Goal: Information Seeking & Learning: Learn about a topic

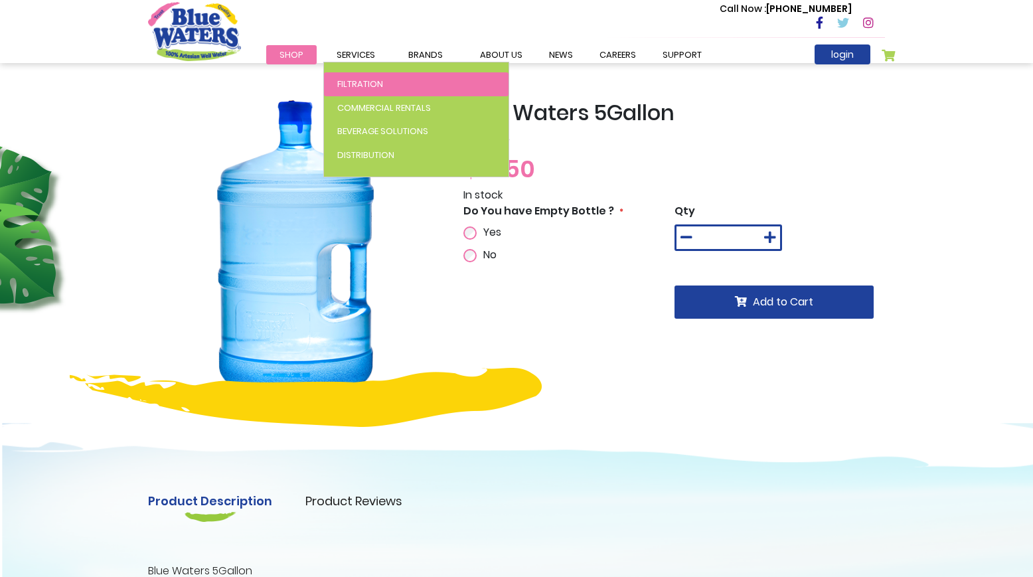
click at [364, 85] on span "Filtration" at bounding box center [360, 84] width 46 height 13
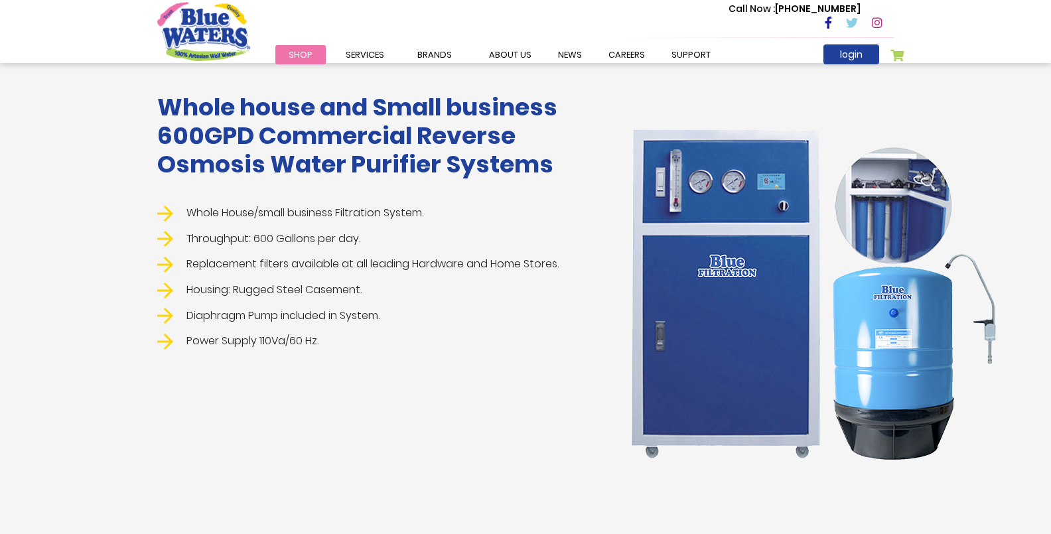
scroll to position [1487, 0]
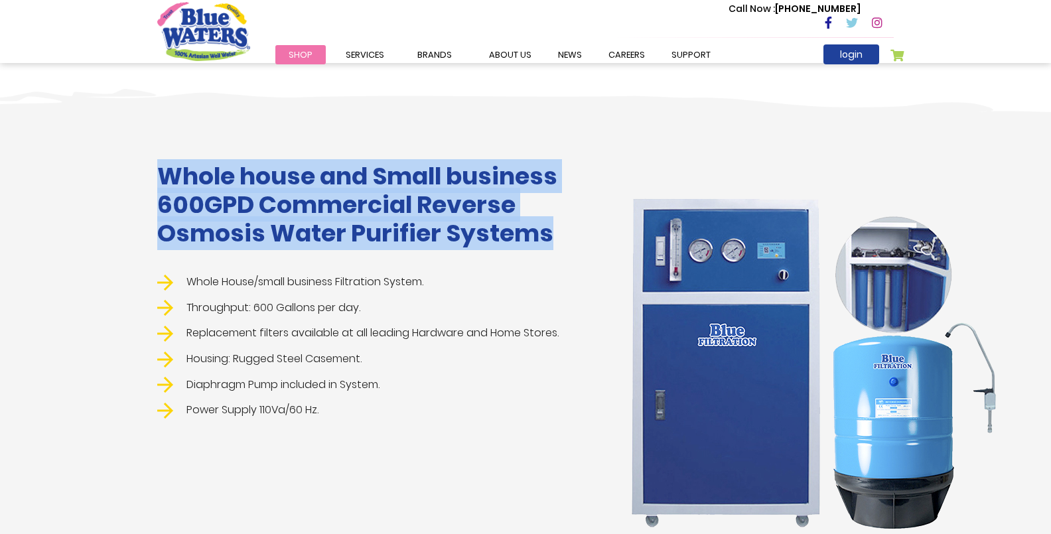
drag, startPoint x: 162, startPoint y: 173, endPoint x: 556, endPoint y: 244, distance: 399.8
click at [556, 244] on h1 "Whole house and Small business 600GPD Commercial Reverse Osmosis Water Purifier…" at bounding box center [374, 205] width 434 height 86
copy h1 "Whole house and Small business 600GPD Commercial Reverse Osmosis Water Purifier…"
click at [287, 135] on div "Whole house and Small business 600GPD Commercial Reverse Osmosis Water Purifier…" at bounding box center [525, 380] width 1051 height 596
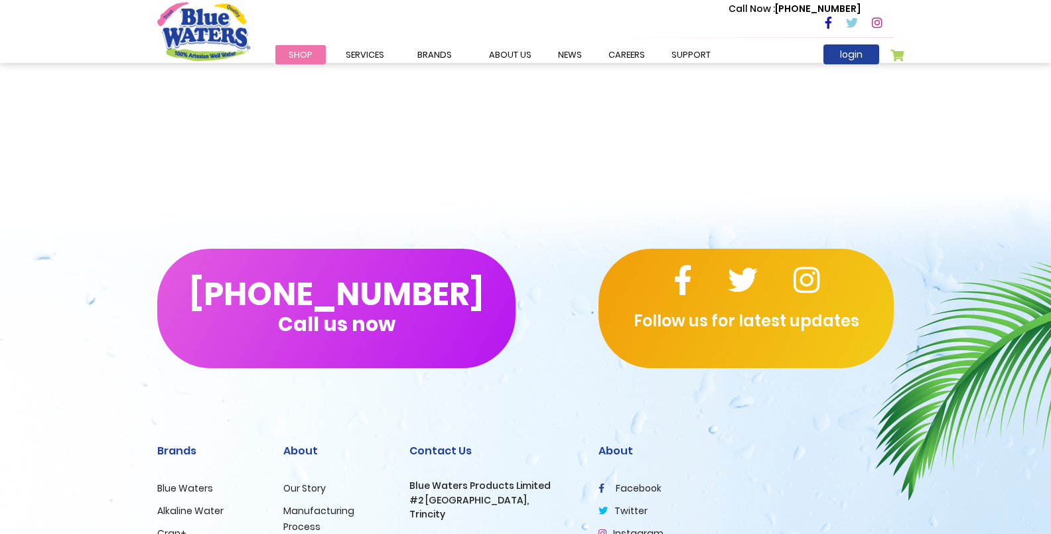
scroll to position [2859, 0]
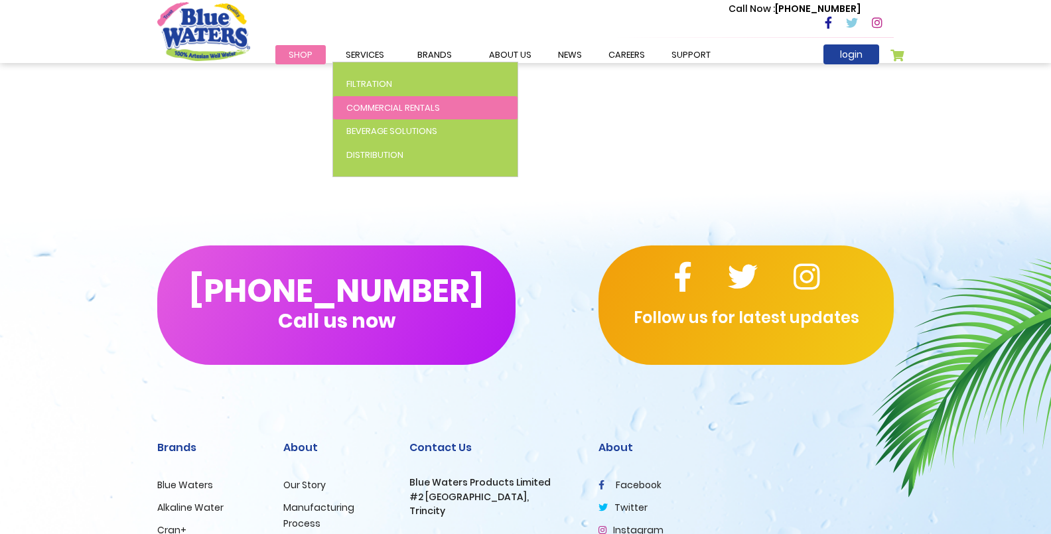
click at [374, 102] on span "Commercial Rentals" at bounding box center [393, 108] width 94 height 13
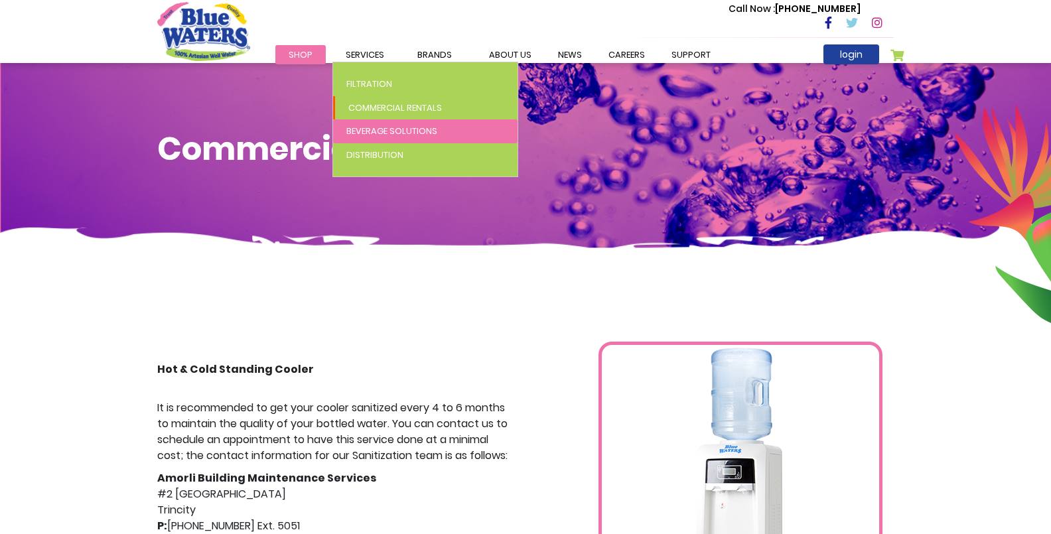
click at [380, 133] on span "Beverage Solutions" at bounding box center [391, 131] width 91 height 13
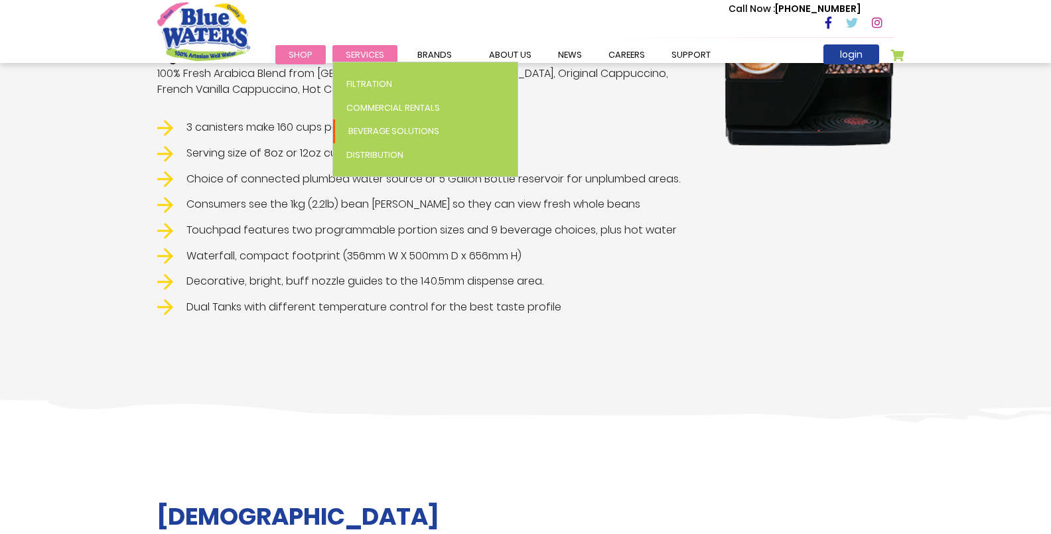
scroll to position [533, 0]
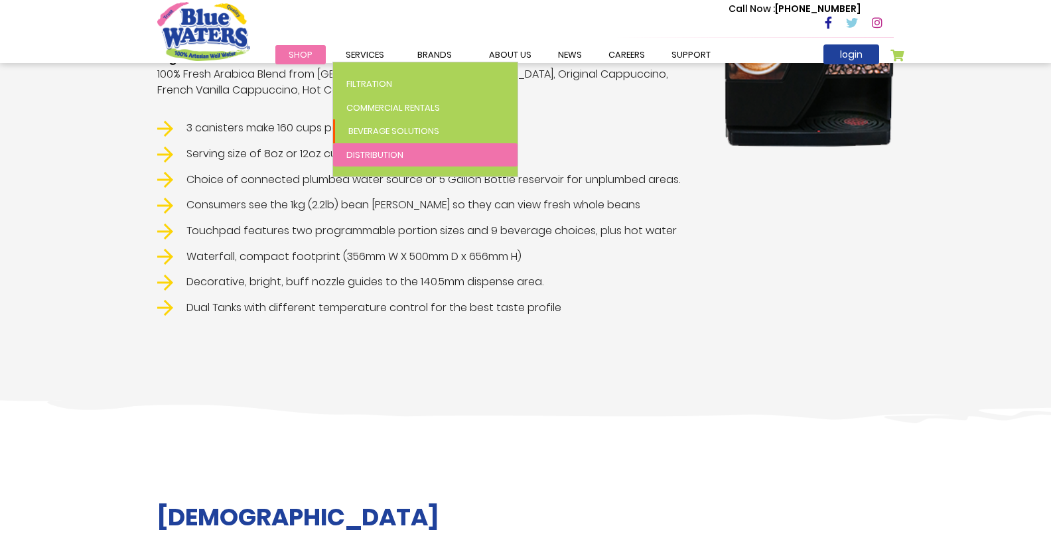
click at [370, 150] on span "Distribution" at bounding box center [374, 155] width 57 height 13
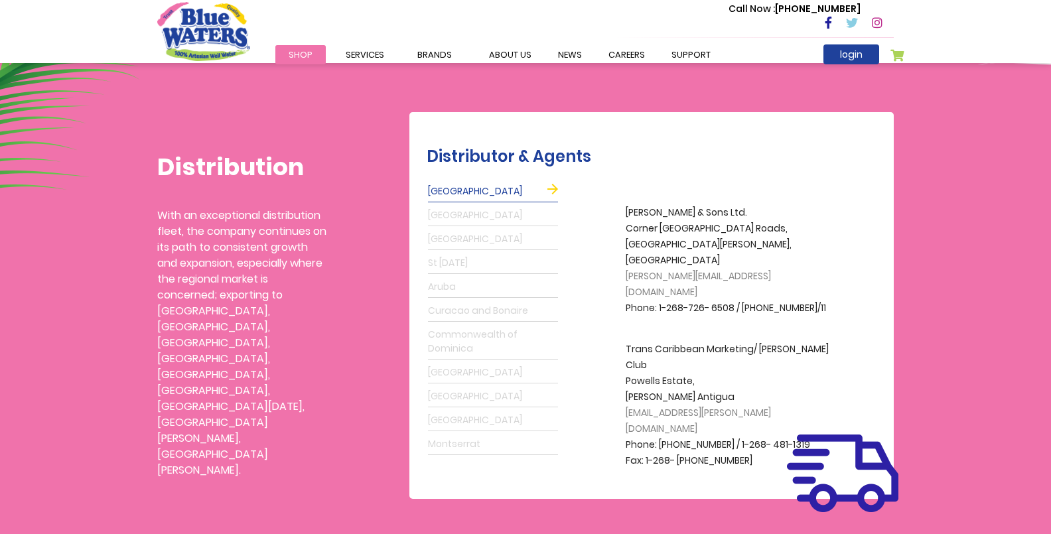
scroll to position [299, 0]
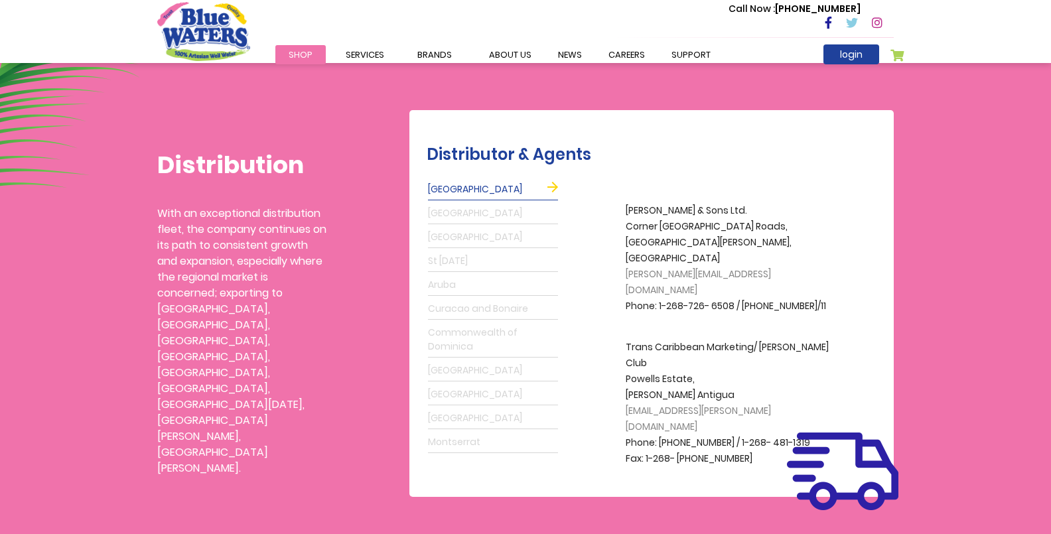
click at [446, 210] on link "Grenada" at bounding box center [493, 213] width 130 height 21
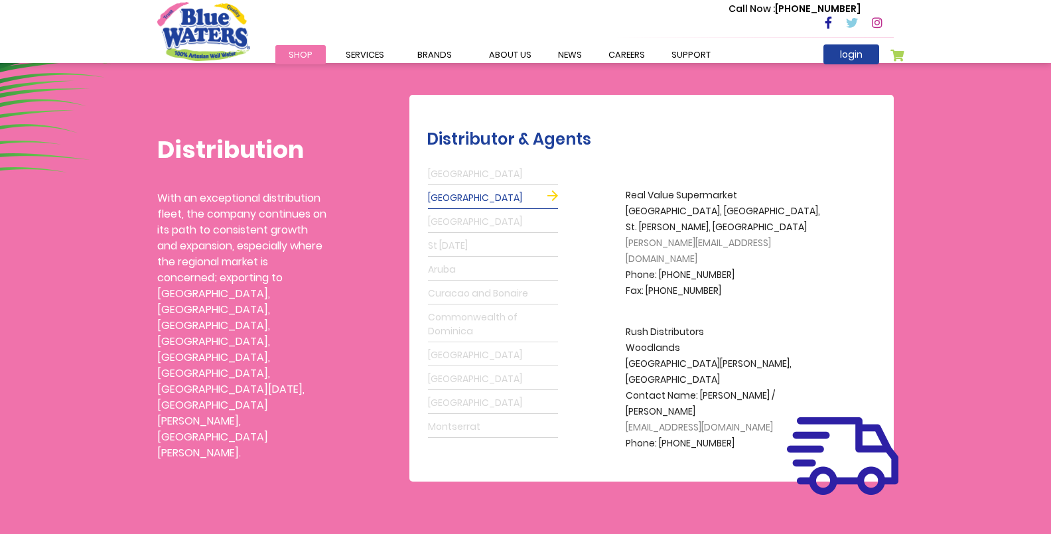
scroll to position [404, 0]
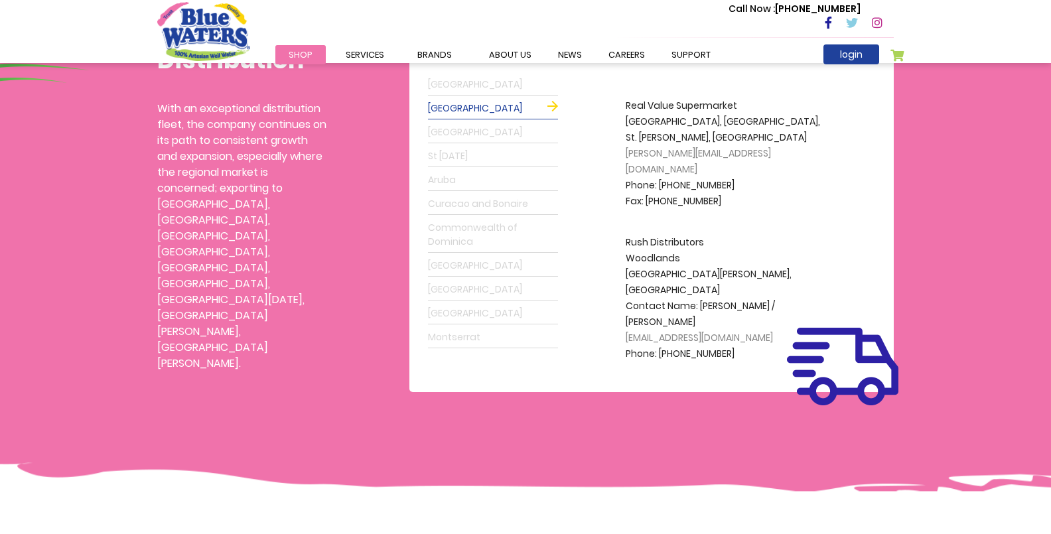
click at [454, 130] on link "Barbados" at bounding box center [493, 132] width 130 height 21
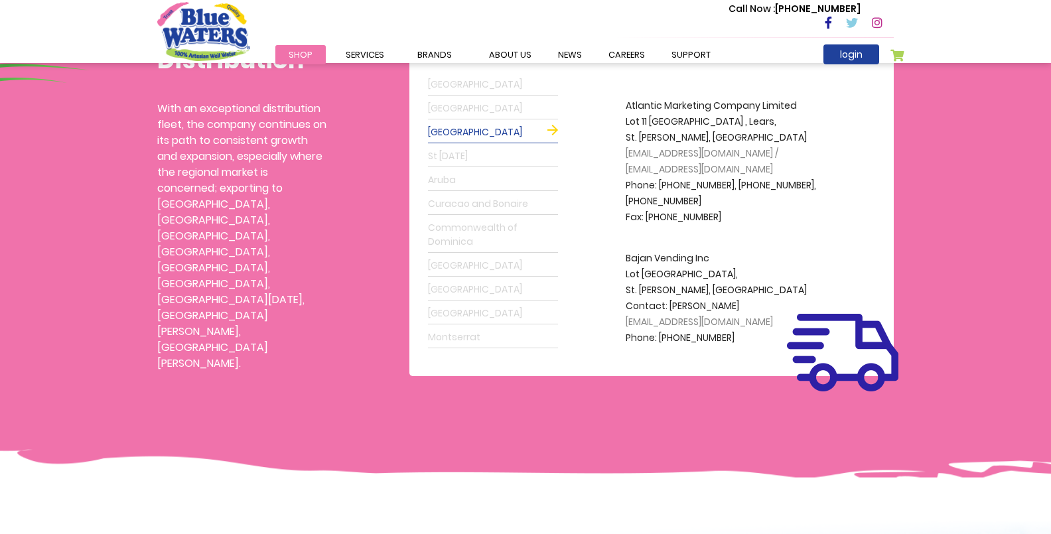
click at [451, 151] on link "St Lucia" at bounding box center [493, 156] width 130 height 21
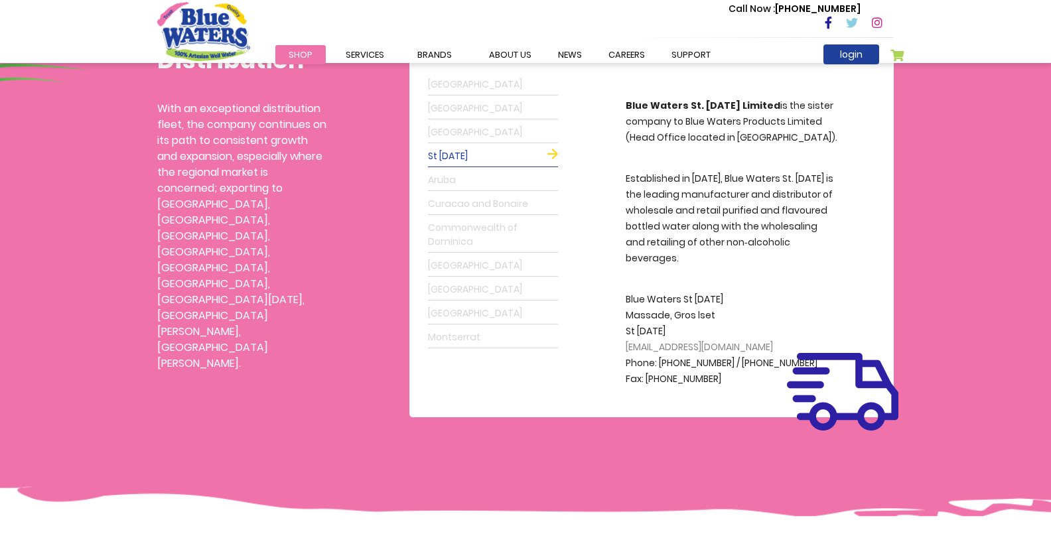
click at [452, 327] on link "Montserrat" at bounding box center [493, 337] width 130 height 21
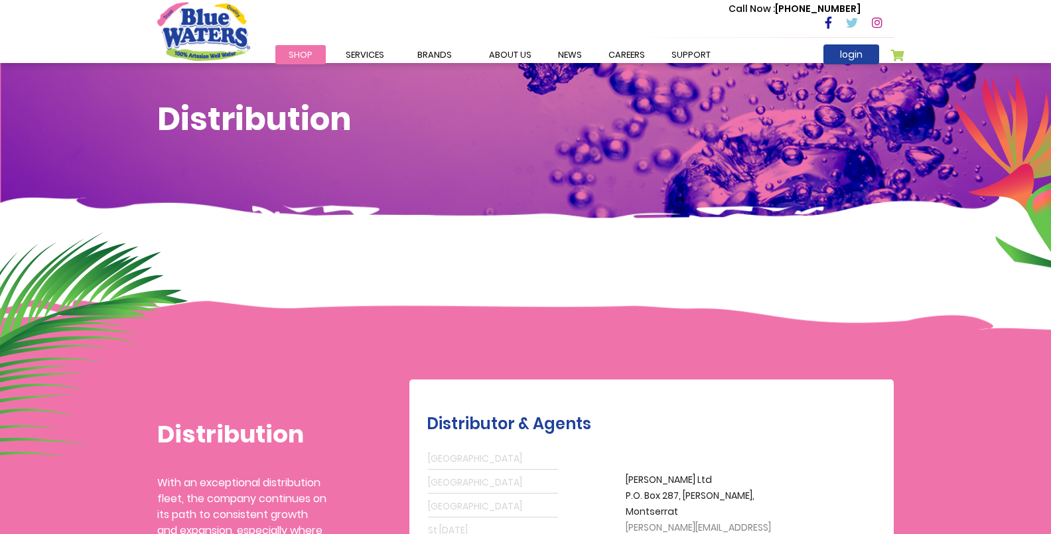
scroll to position [35, 0]
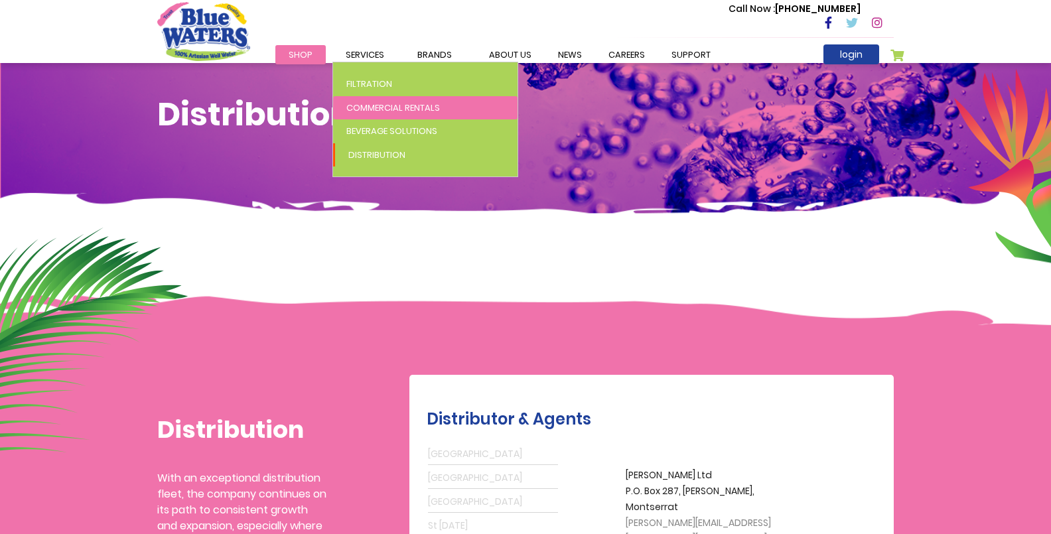
click at [378, 109] on span "Commercial Rentals" at bounding box center [393, 108] width 94 height 13
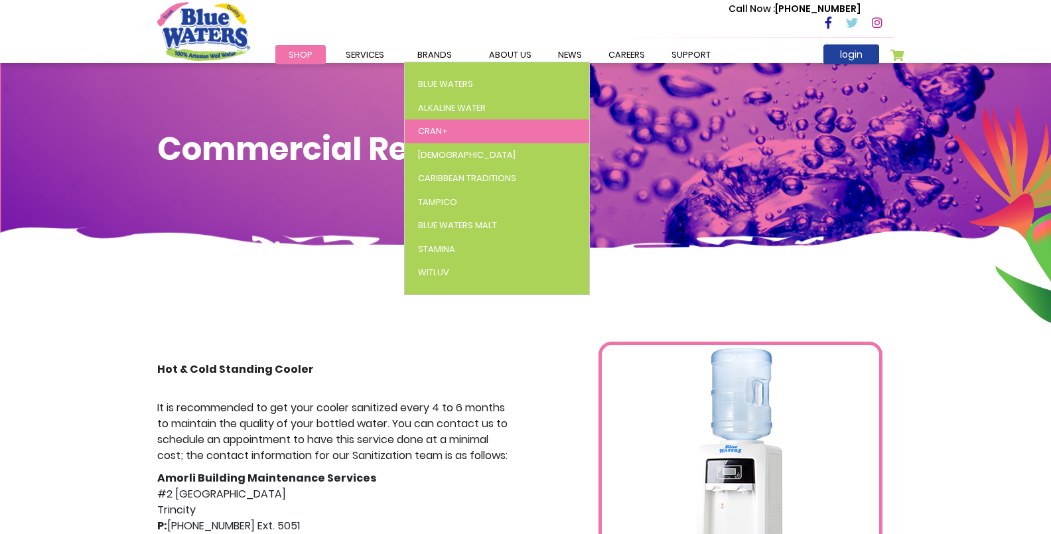
click at [433, 127] on span "Cran+" at bounding box center [433, 131] width 30 height 13
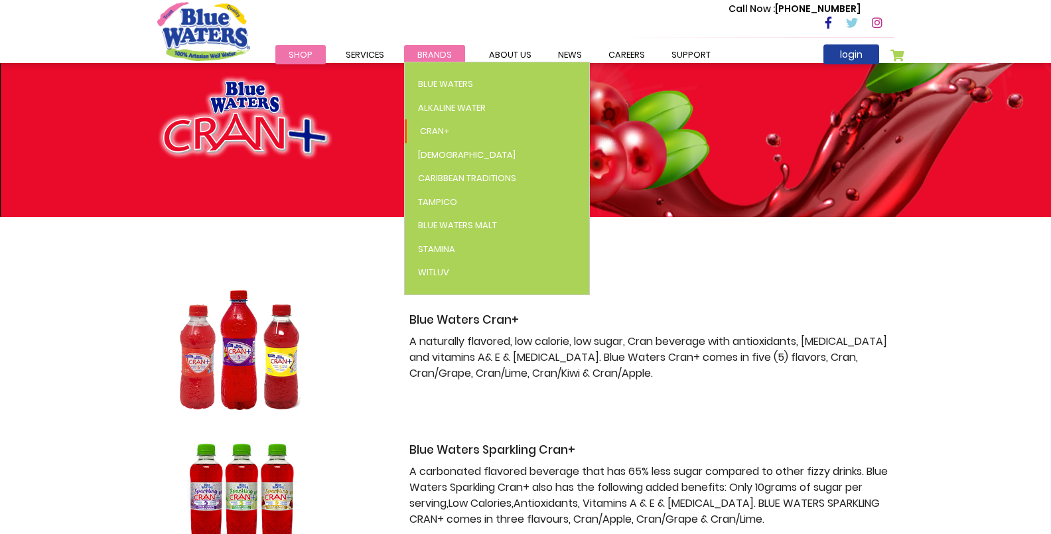
scroll to position [44, 0]
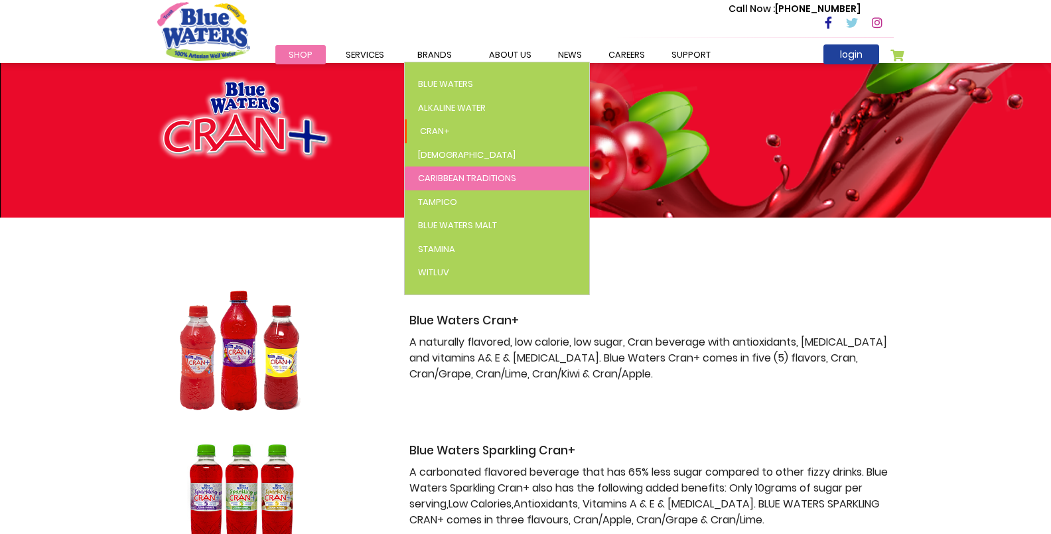
click at [440, 173] on span "Caribbean Traditions" at bounding box center [467, 178] width 98 height 13
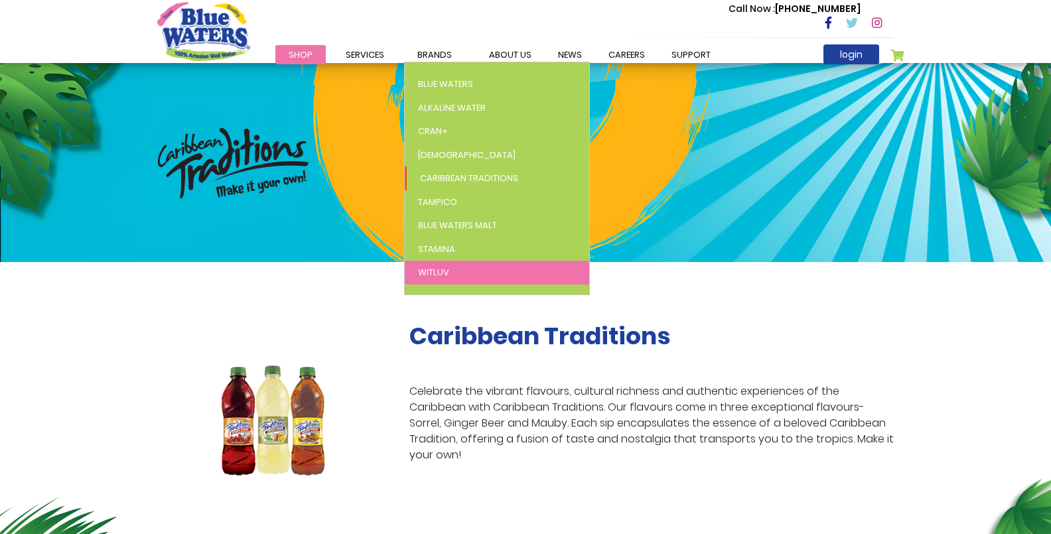
click at [429, 270] on span "WitLuv" at bounding box center [433, 272] width 31 height 13
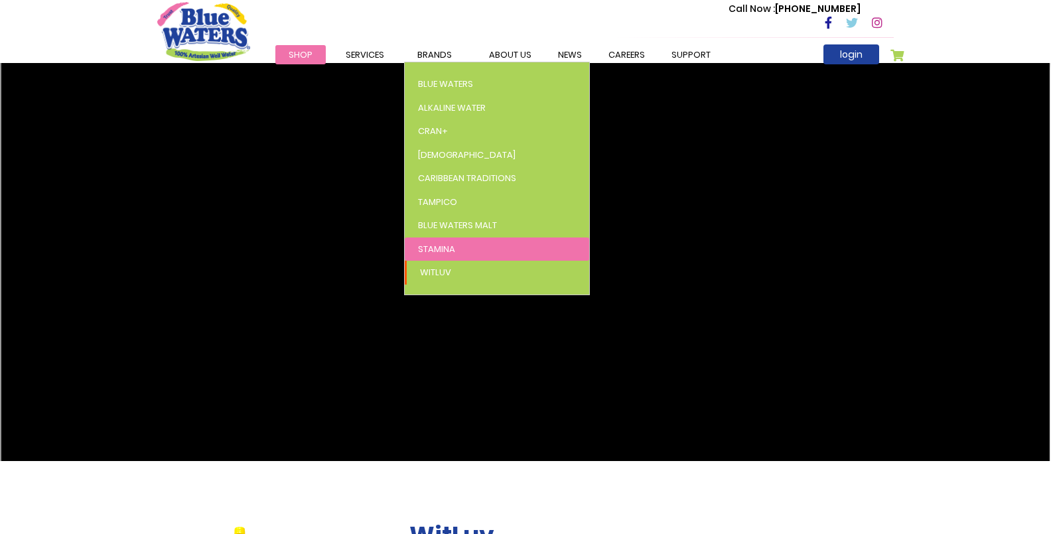
click at [439, 244] on span "Stamina" at bounding box center [436, 249] width 37 height 13
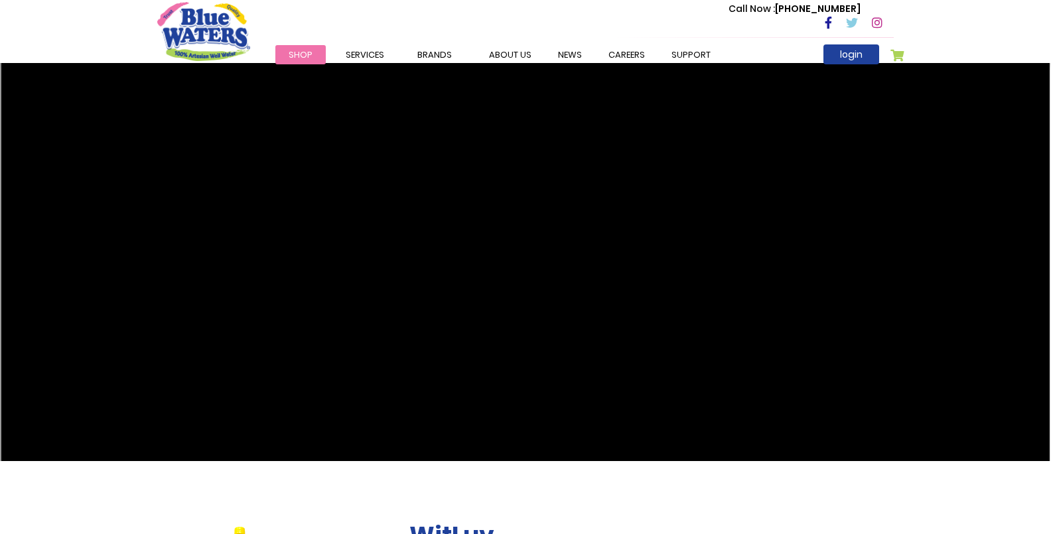
scroll to position [48, 0]
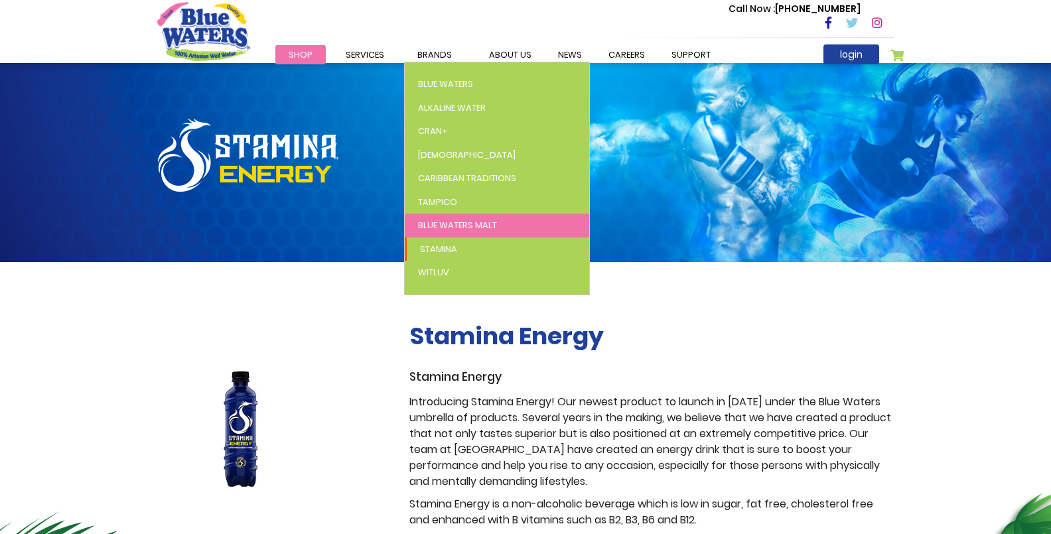
click at [452, 227] on span "Blue Waters Malt" at bounding box center [457, 225] width 79 height 13
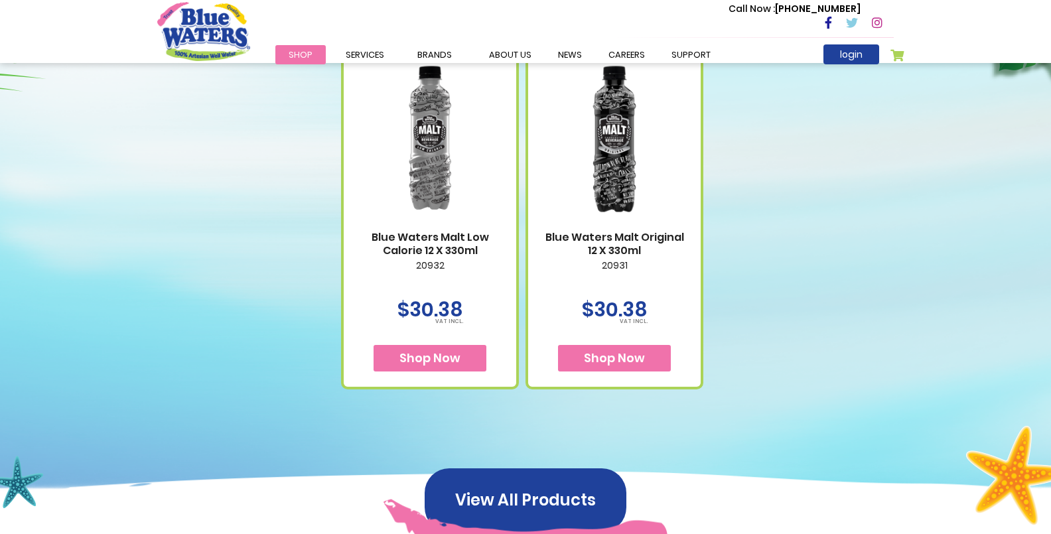
scroll to position [568, 0]
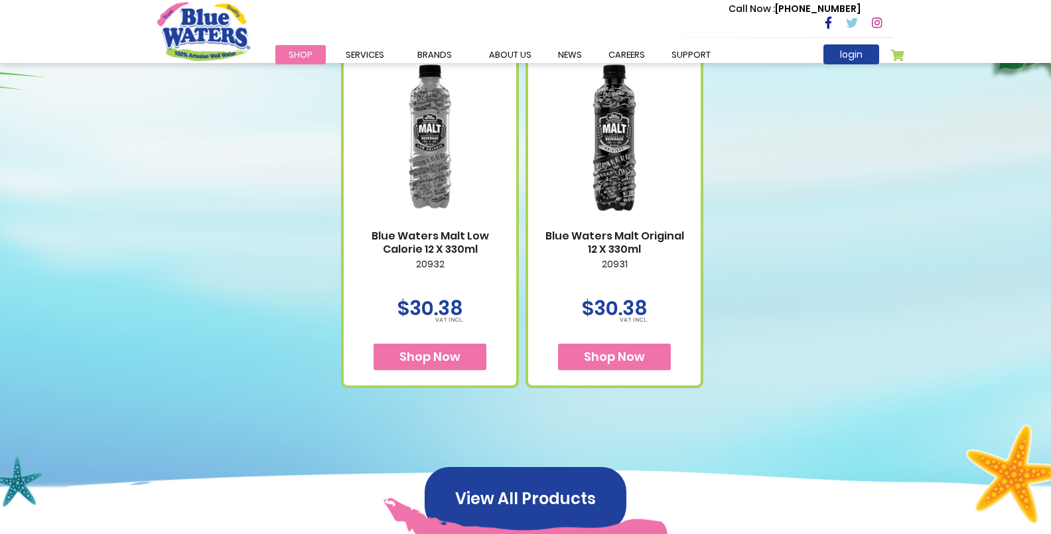
click at [453, 355] on span "Shop Now" at bounding box center [430, 356] width 61 height 17
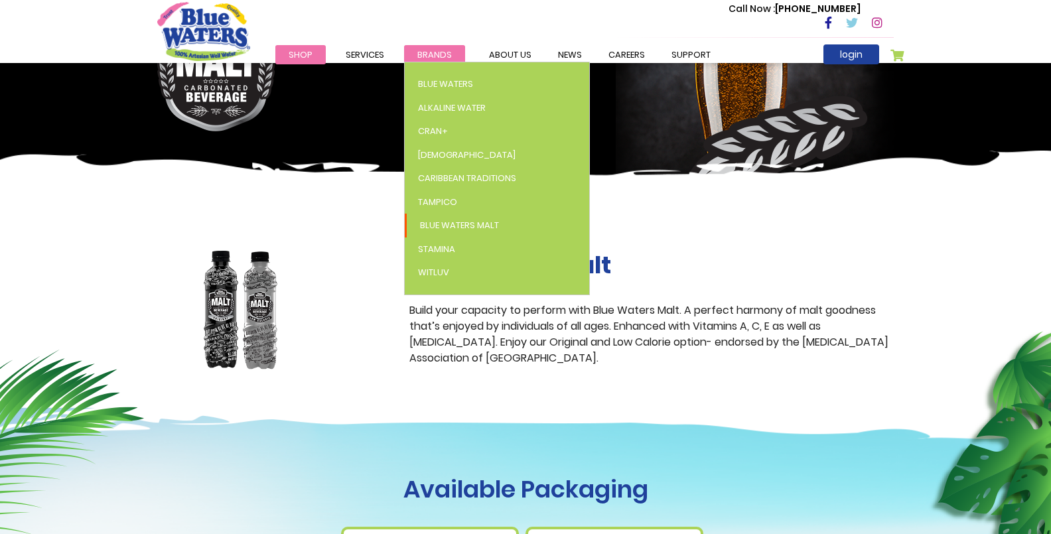
scroll to position [80, 0]
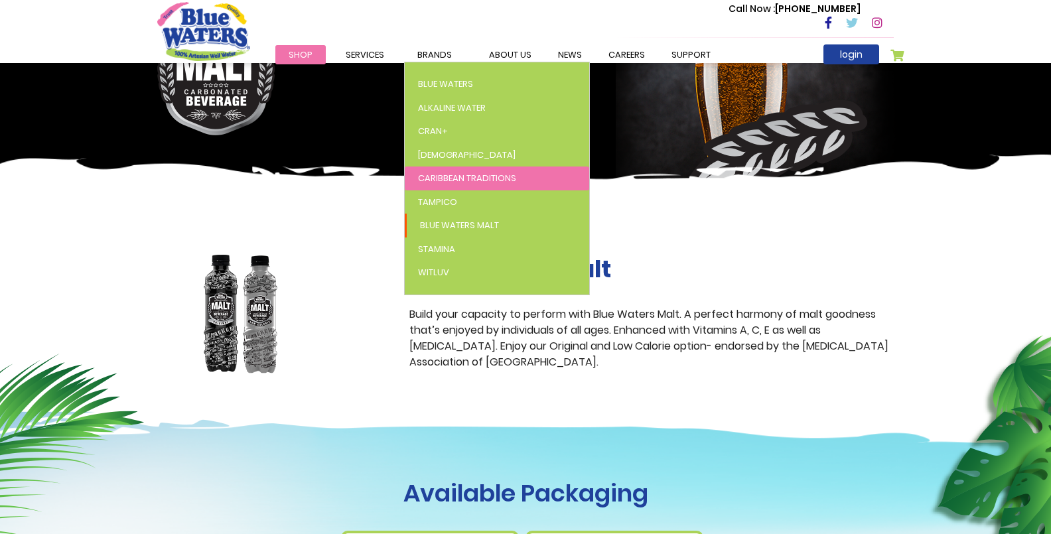
click at [439, 177] on span "Caribbean Traditions" at bounding box center [467, 178] width 98 height 13
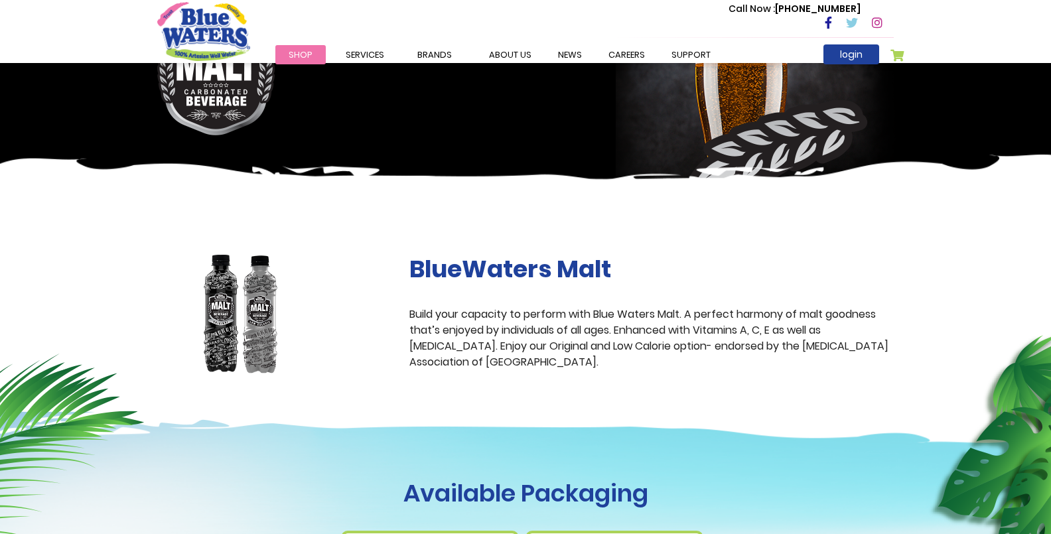
scroll to position [79, 0]
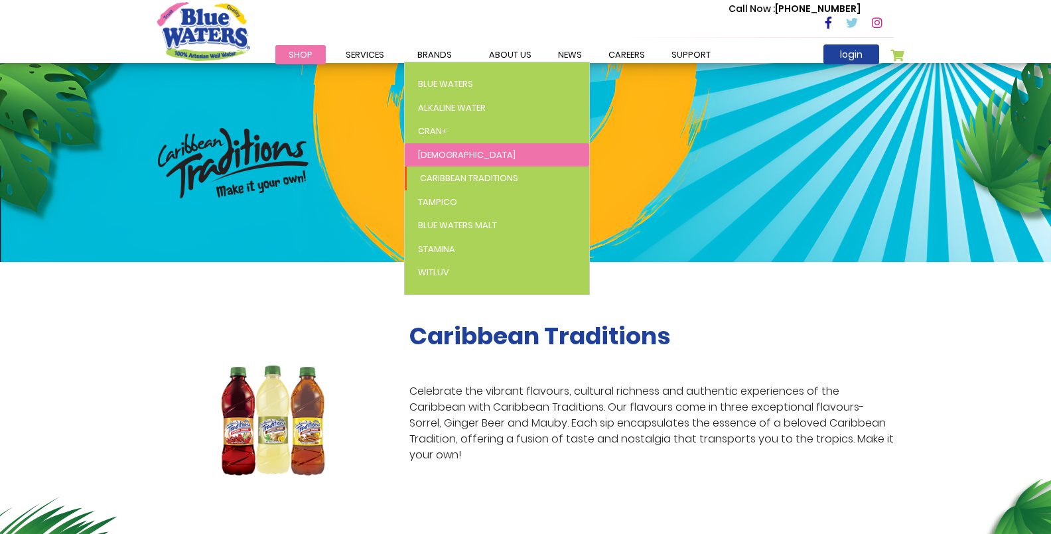
click at [430, 151] on span "[DEMOGRAPHIC_DATA]" at bounding box center [467, 155] width 98 height 13
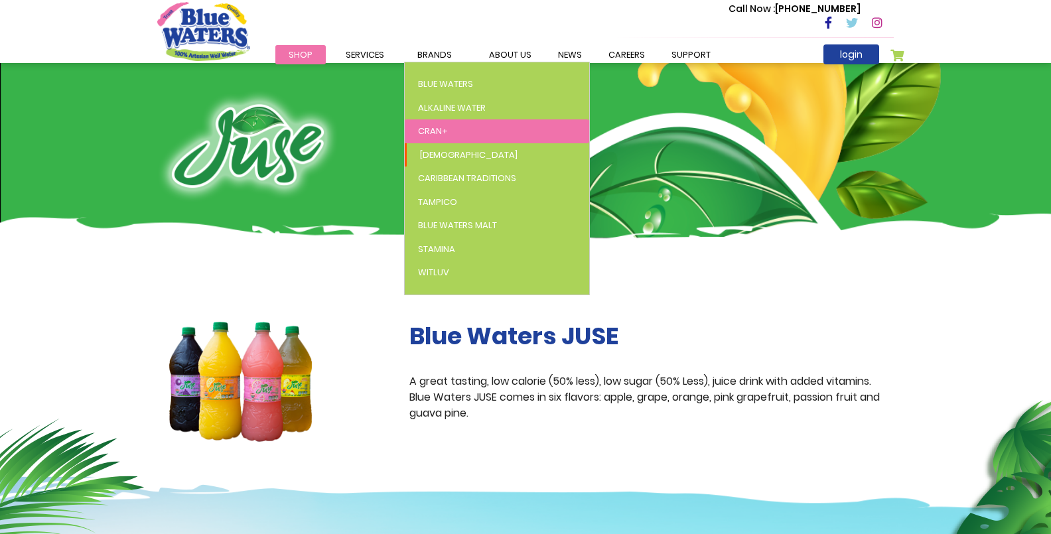
click at [431, 131] on span "Cran+" at bounding box center [433, 131] width 30 height 13
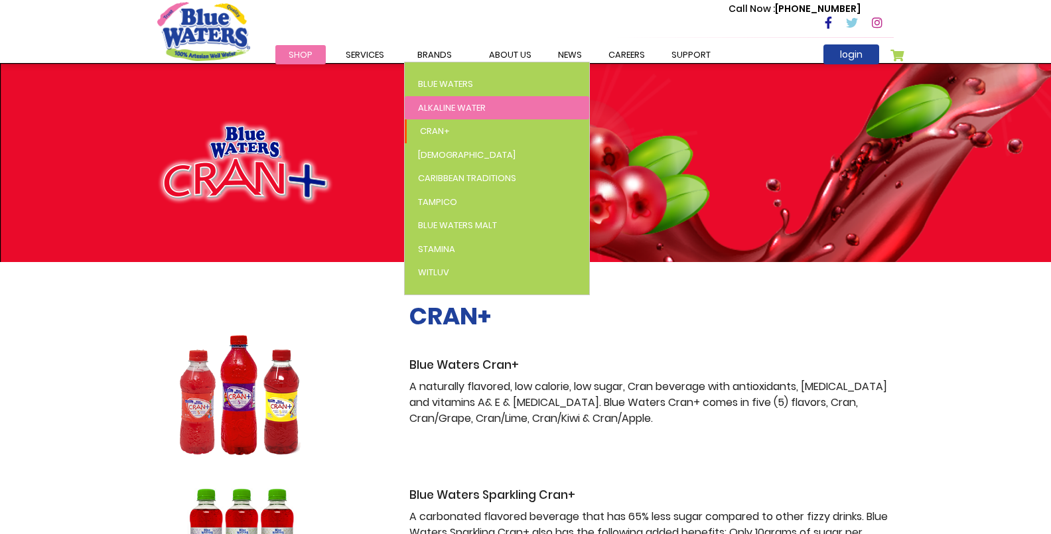
click at [442, 108] on span "Alkaline Water" at bounding box center [452, 108] width 68 height 13
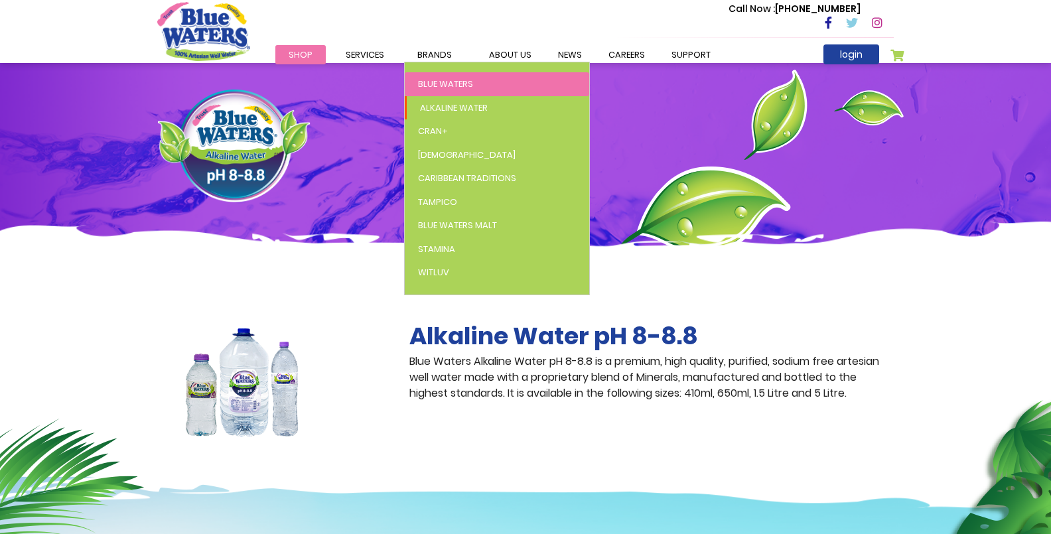
click at [453, 82] on span "Blue Waters" at bounding box center [445, 84] width 55 height 13
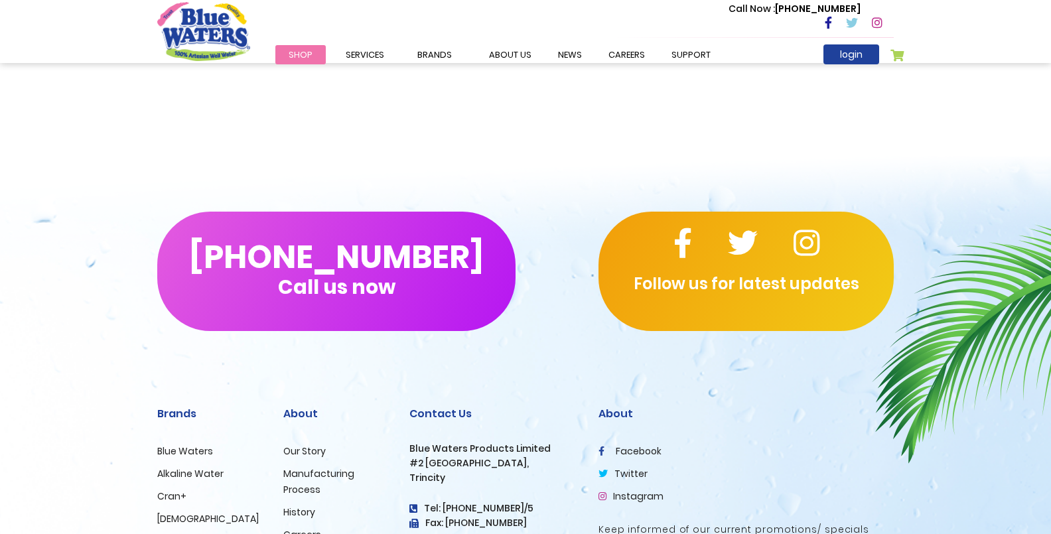
scroll to position [1859, 0]
